Goal: Task Accomplishment & Management: Manage account settings

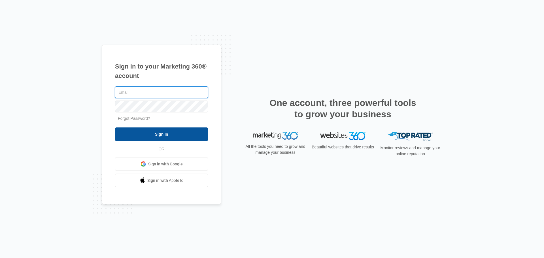
type input "[EMAIL_ADDRESS][DOMAIN_NAME]"
drag, startPoint x: 137, startPoint y: 132, endPoint x: 135, endPoint y: 130, distance: 3.2
click at [137, 132] on input "Sign In" at bounding box center [161, 134] width 93 height 14
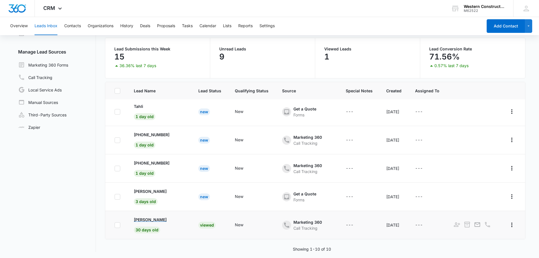
scroll to position [44, 0]
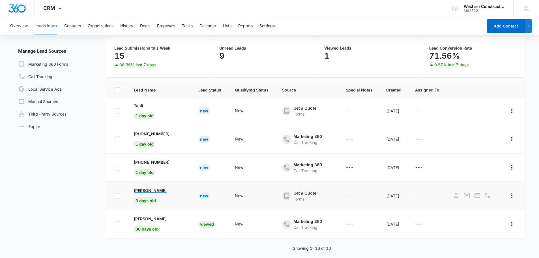
click at [145, 187] on p "[PERSON_NAME]" at bounding box center [150, 190] width 33 height 6
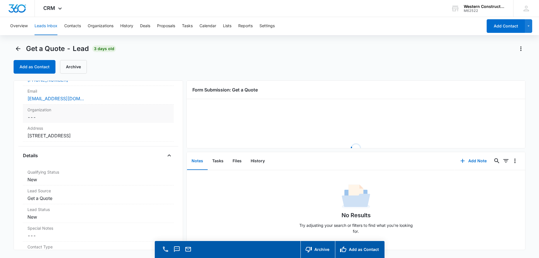
scroll to position [170, 0]
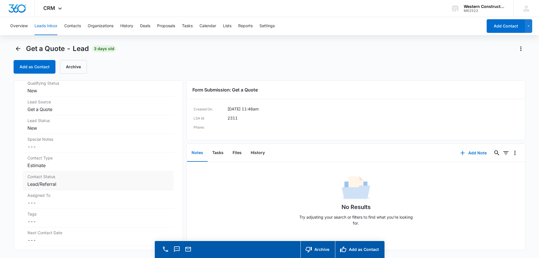
click at [122, 183] on dd "Cancel Save Changes Lead/Referral" at bounding box center [98, 184] width 142 height 7
click at [161, 187] on div "Lead/Referral" at bounding box center [98, 189] width 144 height 14
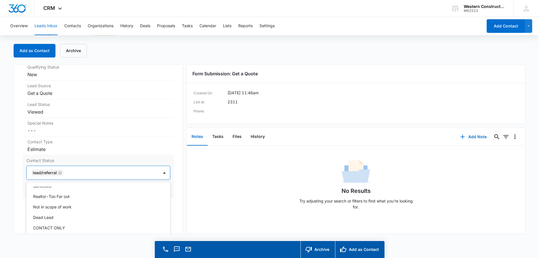
scroll to position [71, 0]
click at [52, 218] on p "Dead Lead" at bounding box center [43, 217] width 20 height 6
click at [176, 174] on div "Get a Quote Contact Info Name Cancel Save Changes Brianna Im Phone Cancel Save …" at bounding box center [99, 149] width 170 height 170
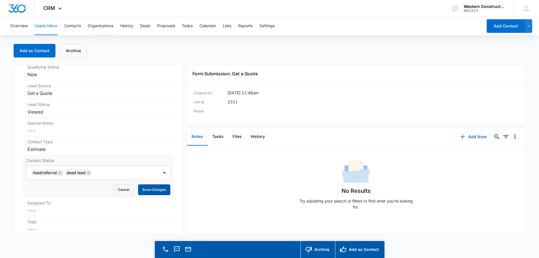
click at [154, 190] on button "Save Changes" at bounding box center [154, 189] width 32 height 11
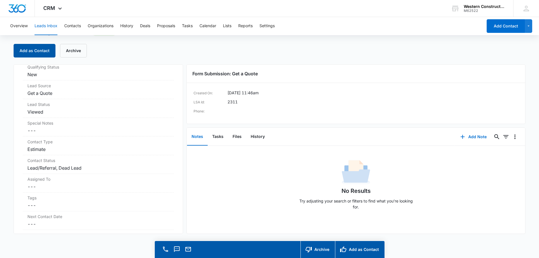
click at [36, 53] on button "Add as Contact" at bounding box center [35, 51] width 42 height 14
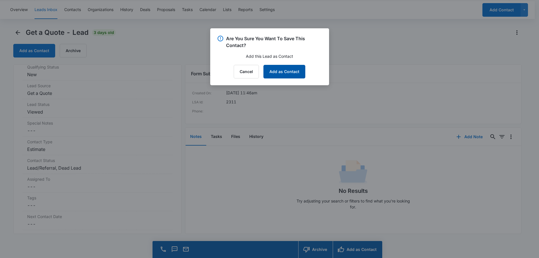
click at [291, 74] on button "Add as Contact" at bounding box center [285, 72] width 42 height 14
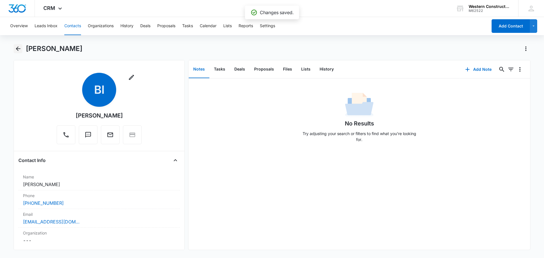
click at [19, 48] on icon "Back" at bounding box center [18, 48] width 7 height 7
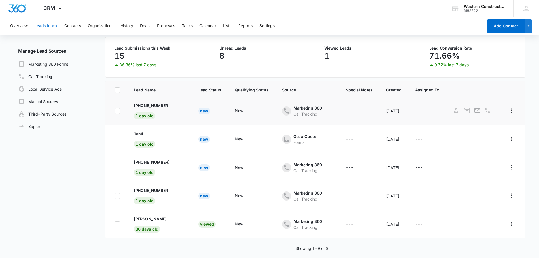
scroll to position [63, 0]
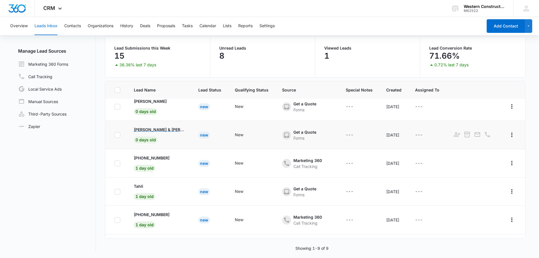
click at [166, 127] on p "Deanna & William Russell" at bounding box center [159, 130] width 51 height 6
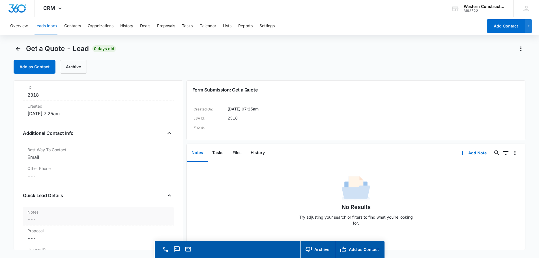
scroll to position [368, 0]
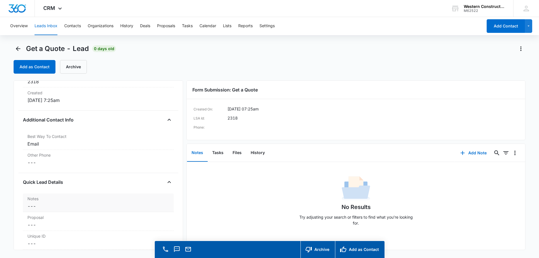
click at [41, 204] on dd "Cancel Save Changes ---" at bounding box center [98, 206] width 142 height 7
click at [52, 223] on textarea "Notes" at bounding box center [98, 220] width 144 height 32
type textarea "Estimate scheduled 9/24/2025"
click at [141, 243] on button "Save Changes" at bounding box center [154, 246] width 32 height 11
click at [39, 70] on button "Add as Contact" at bounding box center [35, 67] width 42 height 14
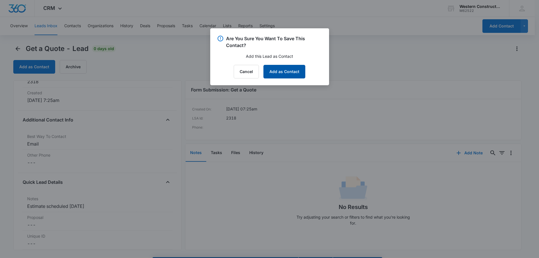
click at [285, 71] on button "Add as Contact" at bounding box center [285, 72] width 42 height 14
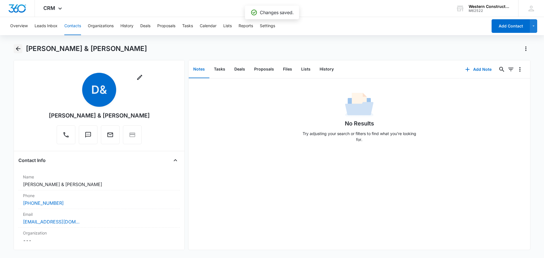
click at [17, 50] on icon "Back" at bounding box center [18, 48] width 5 height 5
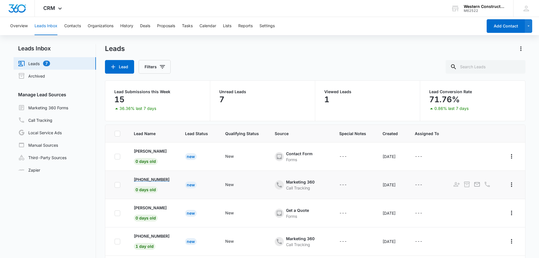
click at [162, 180] on p "+1 (512) 808-7020" at bounding box center [152, 179] width 36 height 6
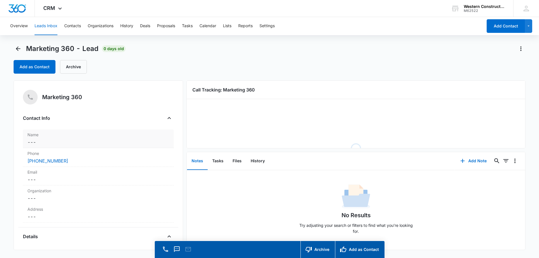
click at [46, 145] on dd "Cancel Save Changes ---" at bounding box center [98, 142] width 142 height 7
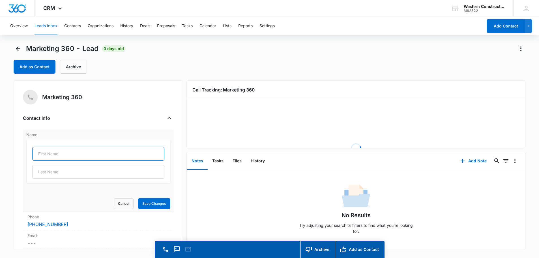
click at [50, 150] on input "text" at bounding box center [98, 154] width 132 height 14
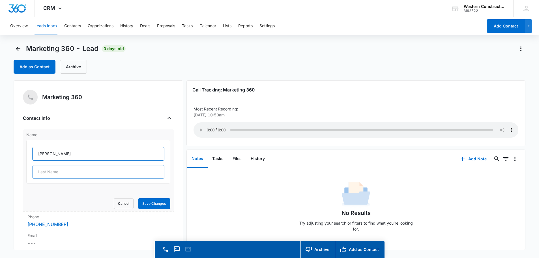
type input "Michelle"
click at [47, 173] on input "text" at bounding box center [98, 172] width 132 height 14
type input "Adlong"
click at [155, 202] on button "Save Changes" at bounding box center [154, 203] width 32 height 11
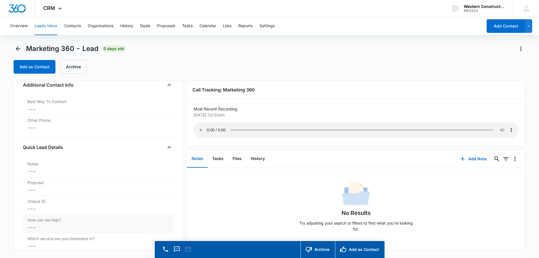
scroll to position [396, 0]
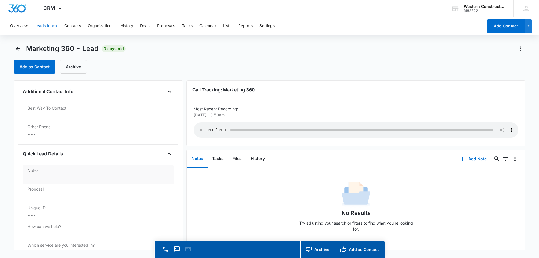
click at [47, 180] on dd "Cancel Save Changes ---" at bounding box center [98, 177] width 142 height 7
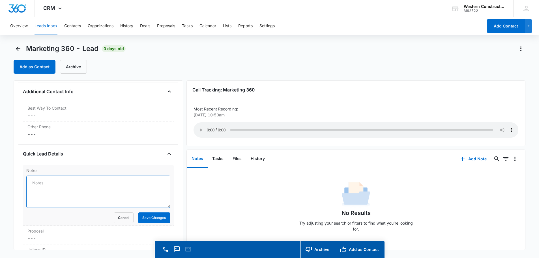
click at [48, 186] on textarea "Notes" at bounding box center [98, 192] width 144 height 32
type textarea "Estimate scheduled 9/24/2025"
click at [157, 216] on button "Save Changes" at bounding box center [154, 217] width 32 height 11
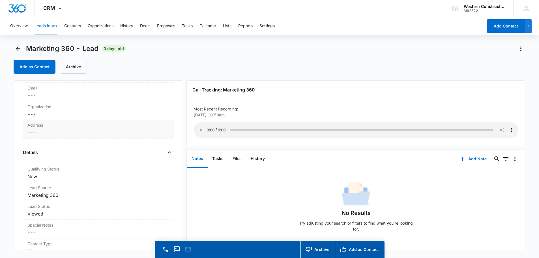
scroll to position [57, 0]
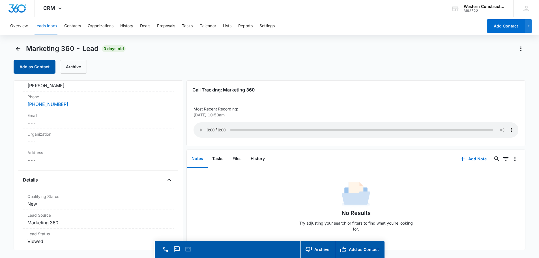
click at [31, 65] on button "Add as Contact" at bounding box center [35, 67] width 42 height 14
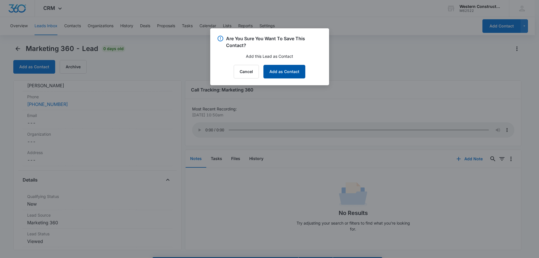
click at [293, 76] on button "Add as Contact" at bounding box center [285, 72] width 42 height 14
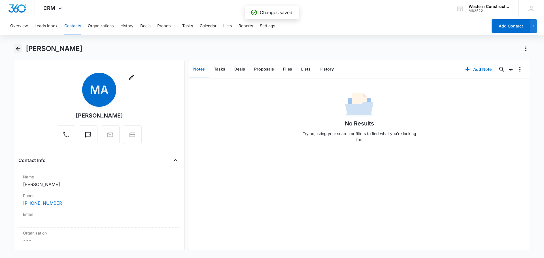
click at [17, 50] on icon "Back" at bounding box center [18, 48] width 7 height 7
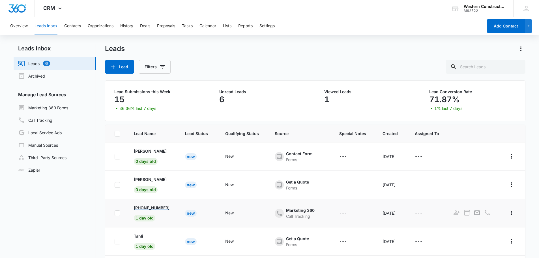
click at [167, 209] on p "+1 (206) 245-7158" at bounding box center [152, 208] width 36 height 6
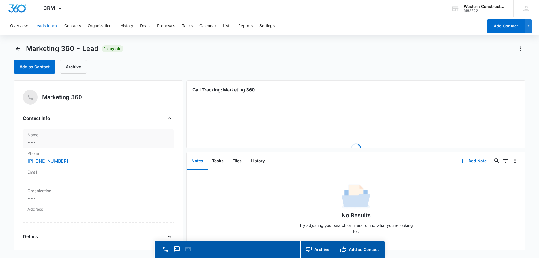
click at [62, 136] on label "Name" at bounding box center [98, 135] width 142 height 6
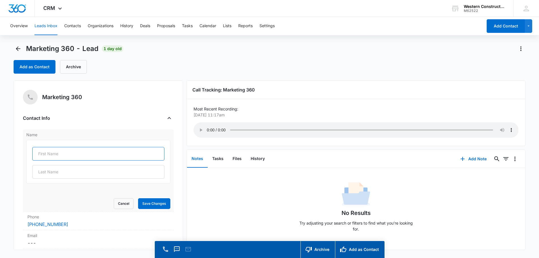
click at [49, 150] on input "text" at bounding box center [98, 154] width 132 height 14
type input "Elise"
type input "Brown"
drag, startPoint x: 152, startPoint y: 204, endPoint x: 151, endPoint y: 200, distance: 4.1
click at [152, 204] on button "Save Changes" at bounding box center [154, 203] width 32 height 11
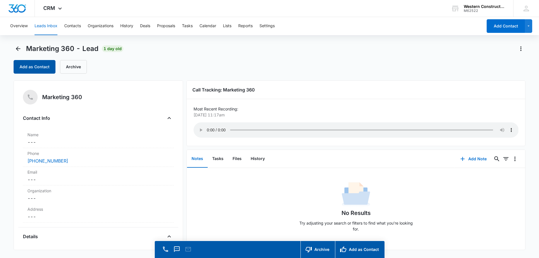
click at [39, 71] on button "Add as Contact" at bounding box center [35, 67] width 42 height 14
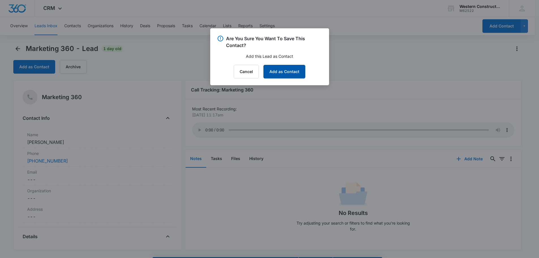
click at [289, 65] on button "Add as Contact" at bounding box center [285, 72] width 42 height 14
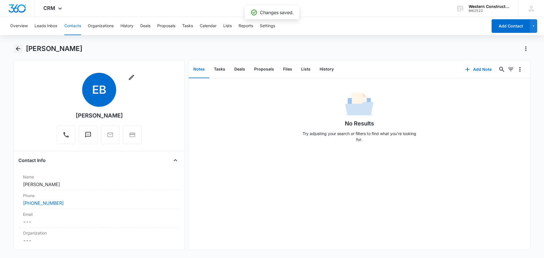
click at [16, 50] on icon "Back" at bounding box center [18, 48] width 7 height 7
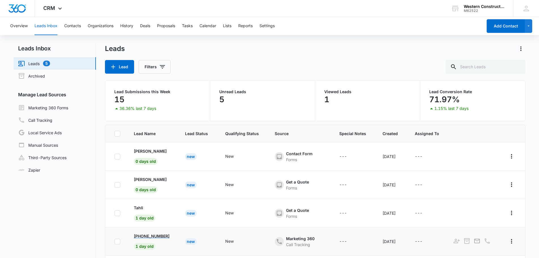
click at [151, 235] on p "+1 (503) 453-7698" at bounding box center [152, 236] width 36 height 6
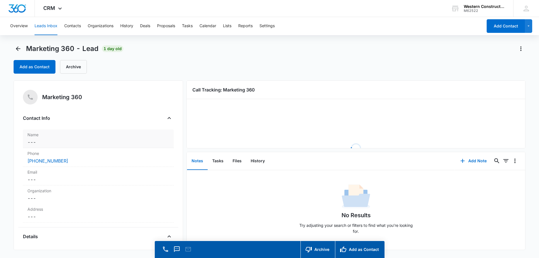
click at [37, 141] on dd "Cancel Save Changes ---" at bounding box center [98, 142] width 142 height 7
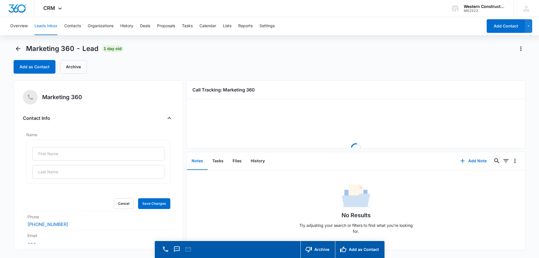
click at [42, 146] on div at bounding box center [98, 162] width 144 height 44
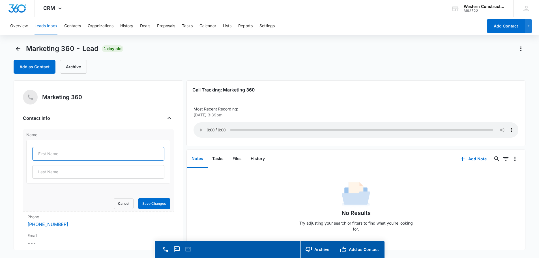
click at [44, 157] on input "text" at bounding box center [98, 154] width 132 height 14
type input "a"
type input "Amanda"
type input "Haworth"
click at [155, 203] on button "Save Changes" at bounding box center [154, 203] width 32 height 11
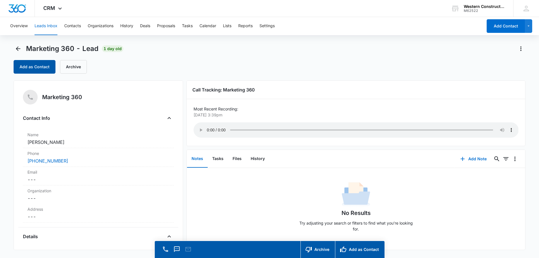
click at [38, 69] on button "Add as Contact" at bounding box center [35, 67] width 42 height 14
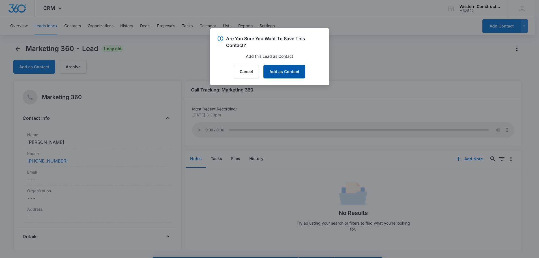
click at [289, 69] on button "Add as Contact" at bounding box center [285, 72] width 42 height 14
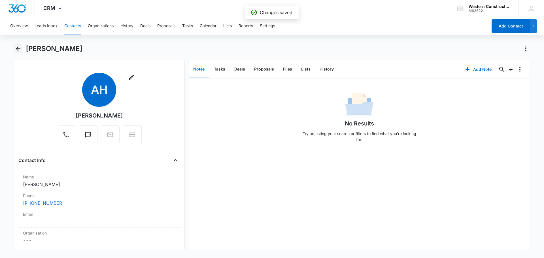
click at [19, 51] on icon "Back" at bounding box center [18, 48] width 7 height 7
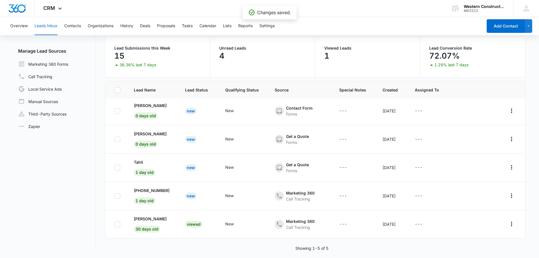
scroll to position [6, 0]
click at [154, 188] on p "+1 (805) 258-9309" at bounding box center [152, 190] width 36 height 6
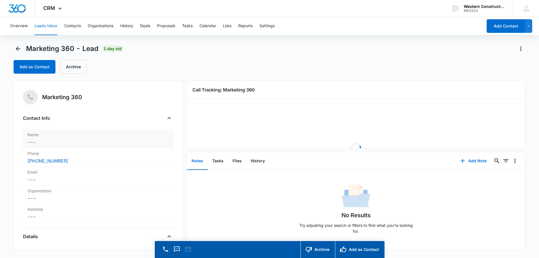
click at [40, 143] on dd "Cancel Save Changes ---" at bounding box center [98, 142] width 142 height 7
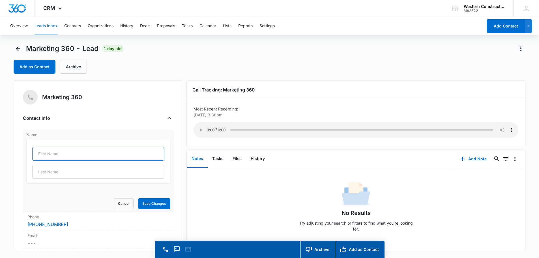
click at [43, 151] on input "text" at bounding box center [98, 154] width 132 height 14
type input "Tahli"
type input "Singer-Englar"
click at [144, 204] on button "Save Changes" at bounding box center [154, 203] width 32 height 11
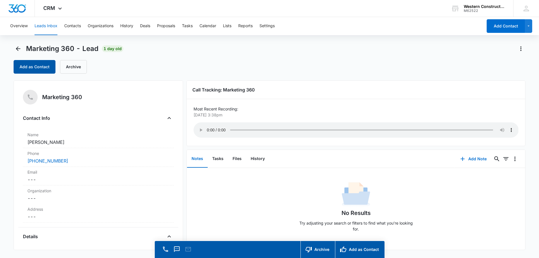
click at [40, 65] on button "Add as Contact" at bounding box center [35, 67] width 42 height 14
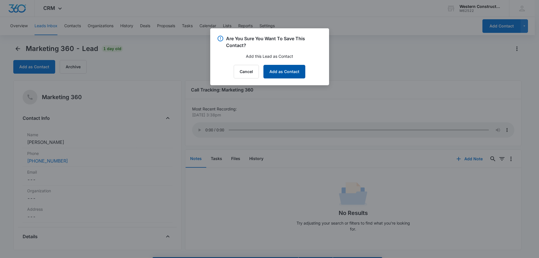
click at [278, 68] on button "Add as Contact" at bounding box center [285, 72] width 42 height 14
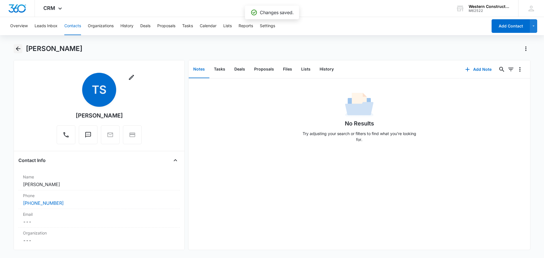
click at [18, 50] on icon "Back" at bounding box center [18, 48] width 7 height 7
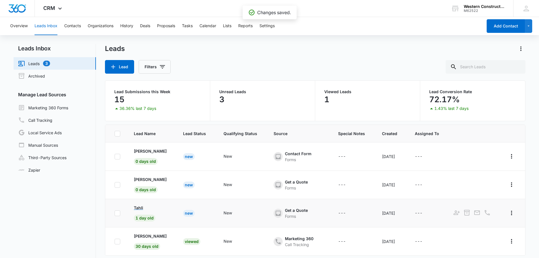
click at [139, 206] on p "Tahli" at bounding box center [138, 208] width 9 height 6
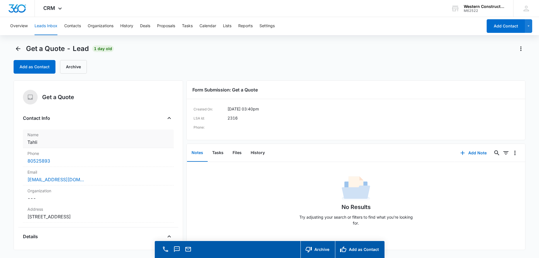
click at [53, 145] on dd "Cancel Save Changes Tahli" at bounding box center [98, 142] width 142 height 7
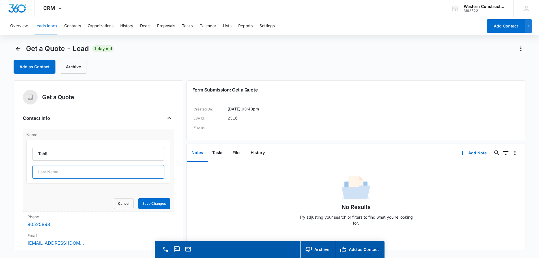
click at [44, 172] on input "text" at bounding box center [98, 172] width 132 height 14
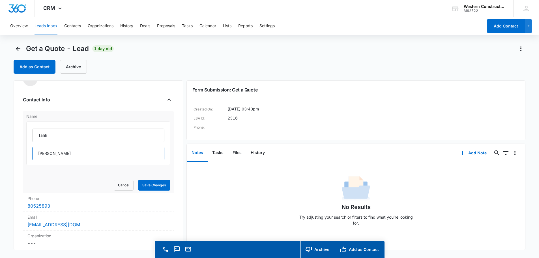
scroll to position [28, 0]
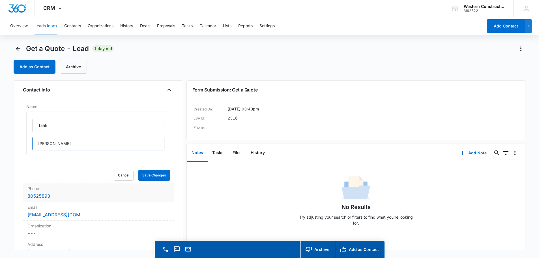
type input "Singer-Englar"
drag, startPoint x: 58, startPoint y: 192, endPoint x: 4, endPoint y: 195, distance: 53.6
click at [4, 195] on main "Get a Quote - Lead 1 day old Add as Contact Archive Get a Quote Contact Info Na…" at bounding box center [269, 159] width 539 height 230
click at [165, 174] on button "Save Changes" at bounding box center [154, 175] width 32 height 11
click at [140, 196] on div "80525893" at bounding box center [98, 196] width 142 height 7
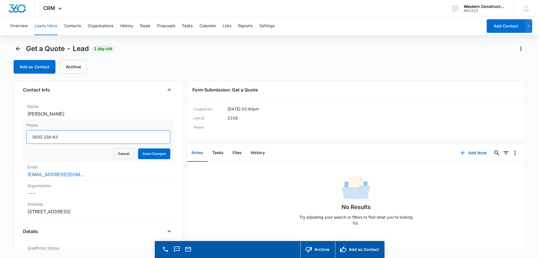
click at [59, 137] on input "Phone" at bounding box center [98, 137] width 144 height 14
type input "(805) 258-9309"
click at [149, 153] on button "Save Changes" at bounding box center [154, 153] width 32 height 11
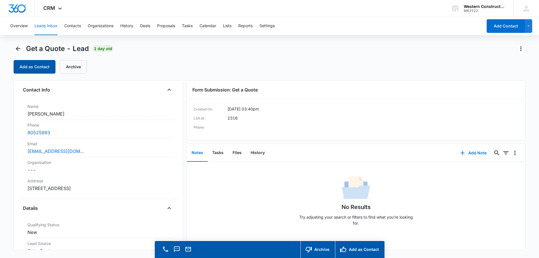
click at [38, 69] on button "Add as Contact" at bounding box center [35, 67] width 42 height 14
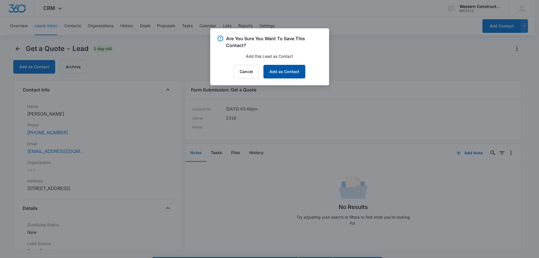
click at [289, 72] on button "Add as Contact" at bounding box center [285, 72] width 42 height 14
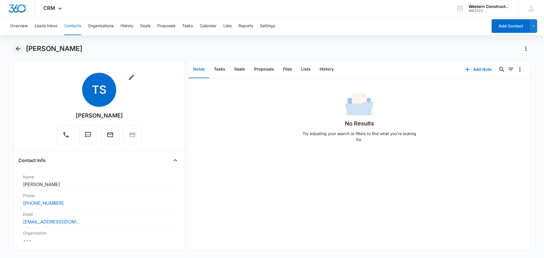
click at [17, 51] on icon "Back" at bounding box center [18, 48] width 7 height 7
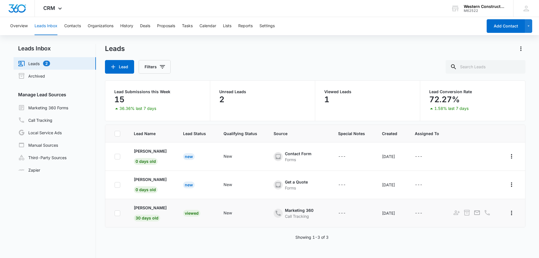
click at [149, 211] on td "Dana McBrien 30 days old" at bounding box center [151, 213] width 49 height 28
click at [151, 207] on p "Dana McBrien" at bounding box center [150, 208] width 33 height 6
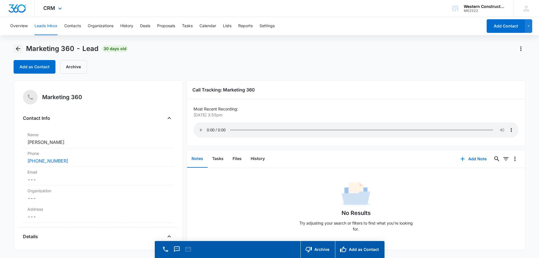
drag, startPoint x: 19, startPoint y: 46, endPoint x: 17, endPoint y: 10, distance: 36.3
click at [19, 46] on icon "Back" at bounding box center [18, 48] width 7 height 7
